Goal: Transaction & Acquisition: Purchase product/service

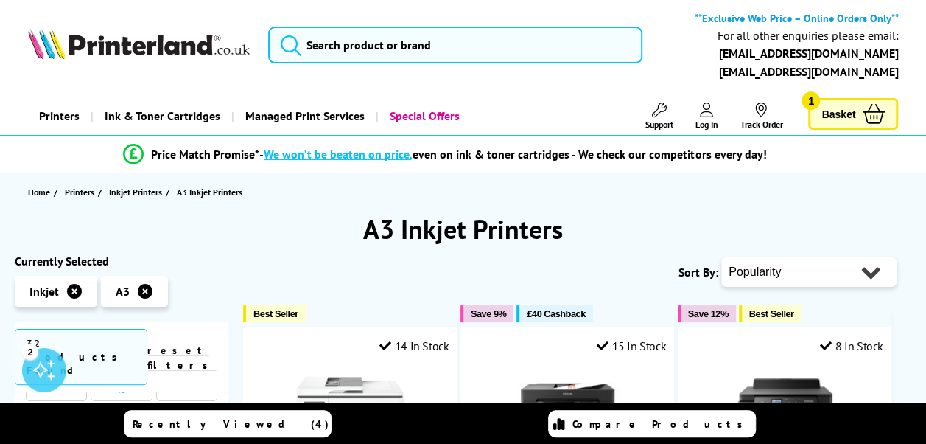
click at [75, 293] on icon at bounding box center [74, 291] width 15 height 15
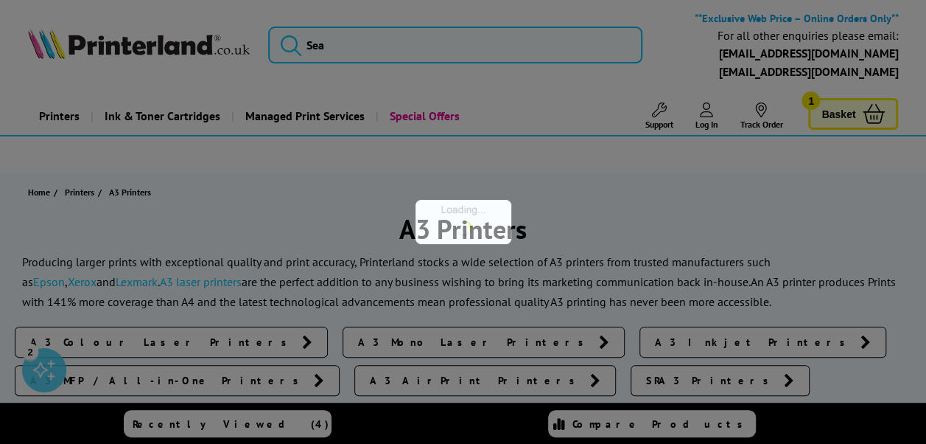
scroll to position [74, 0]
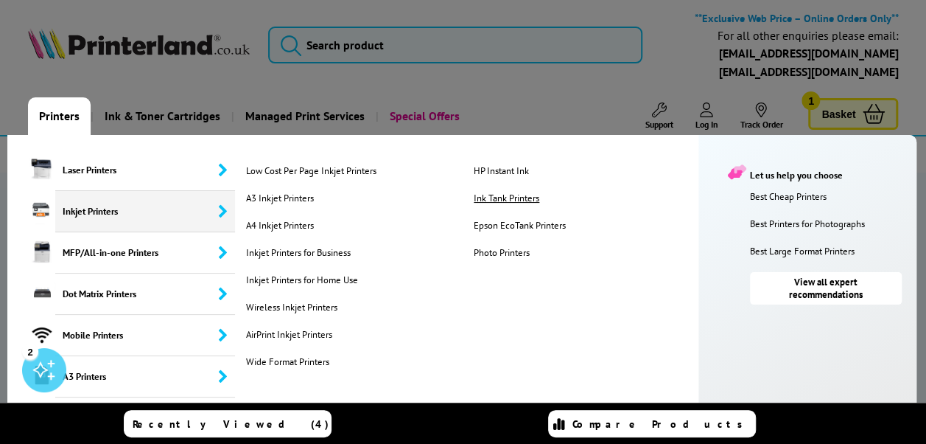
click at [495, 198] on link "Ink Tank Printers" at bounding box center [581, 198] width 222 height 13
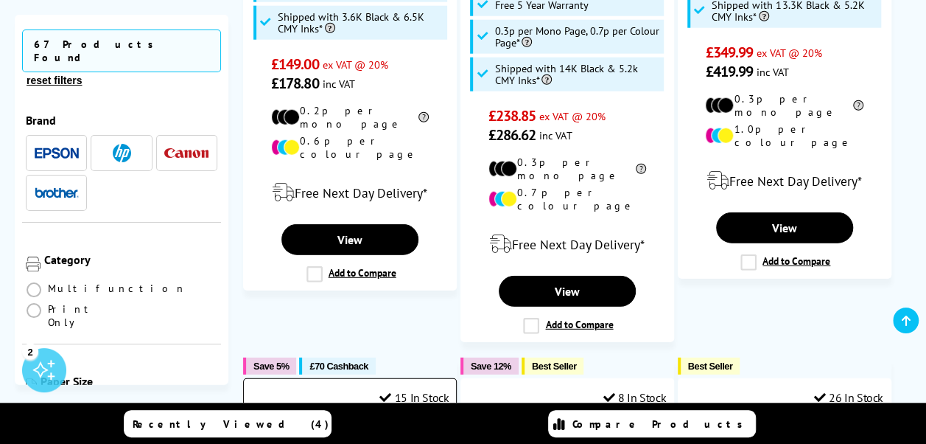
scroll to position [1842, 0]
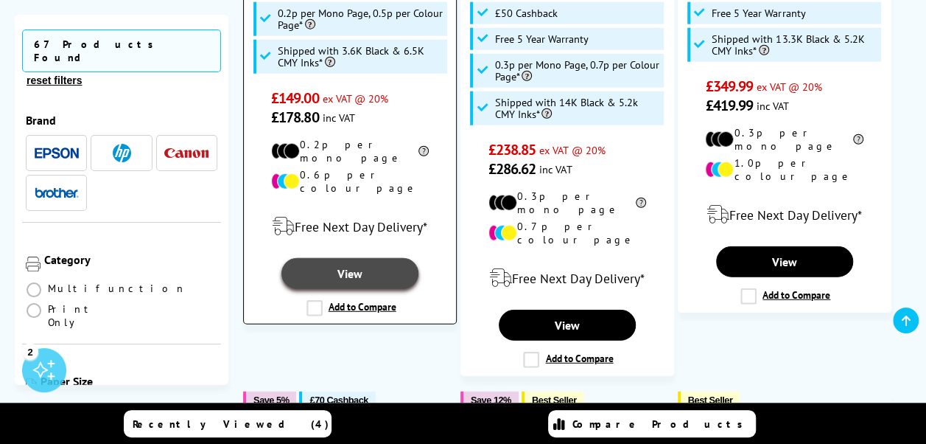
click at [349, 258] on link "View" at bounding box center [350, 273] width 137 height 31
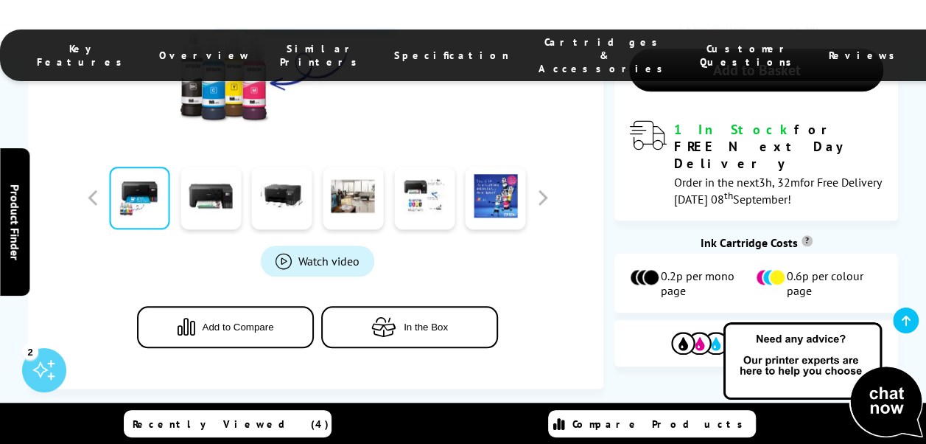
scroll to position [590, 0]
